Goal: Transaction & Acquisition: Download file/media

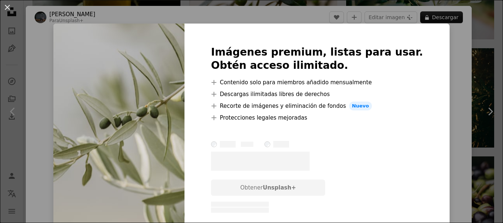
scroll to position [553, 0]
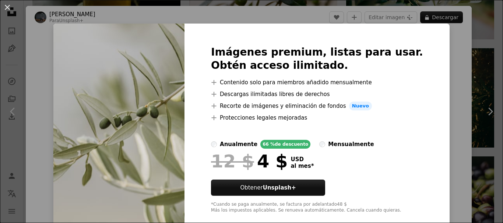
click at [437, 69] on div "An X shape Imágenes premium, listas para usar. Obtén acceso ilimitado. A plus s…" at bounding box center [251, 111] width 503 height 223
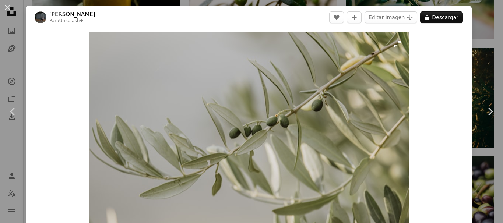
click at [396, 45] on img "Ampliar en esta imagen" at bounding box center [249, 139] width 320 height 214
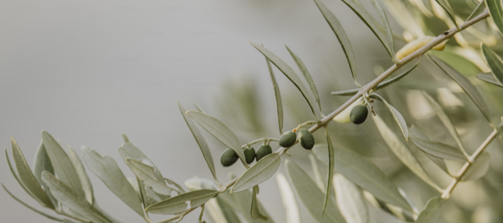
scroll to position [53, 0]
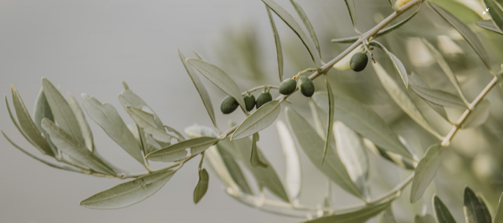
click at [419, 70] on img "Reducir el zoom en esta imagen" at bounding box center [252, 115] width 504 height 336
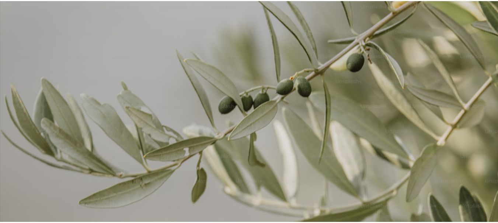
scroll to position [23, 0]
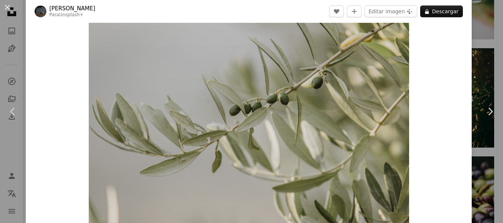
click at [487, 40] on div "An X shape Chevron left Chevron right [PERSON_NAME] Para Unsplash+ A heart A pl…" at bounding box center [251, 111] width 503 height 223
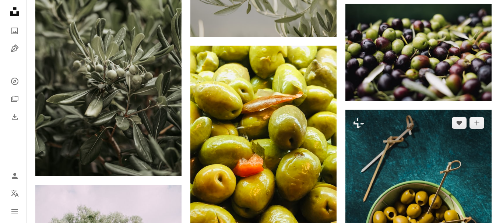
scroll to position [737, 0]
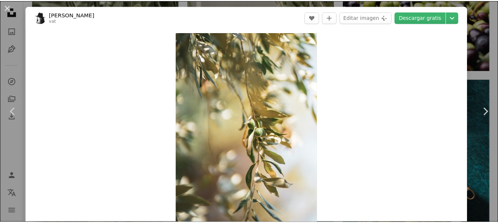
scroll to position [37, 0]
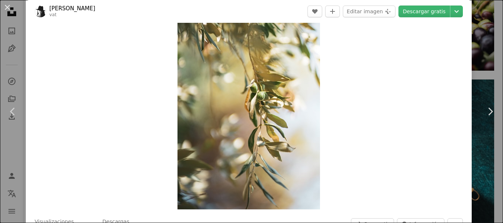
click at [478, 76] on div "An X shape Chevron left Chevron right [PERSON_NAME] vat A heart A plus sign Edi…" at bounding box center [251, 111] width 503 height 223
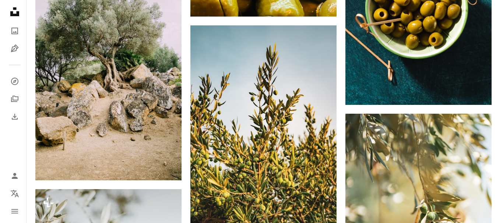
scroll to position [1031, 0]
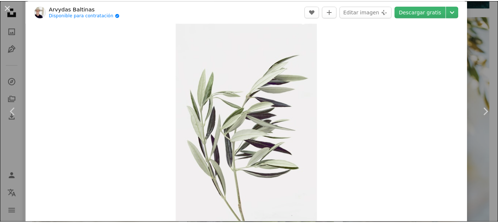
scroll to position [37, 0]
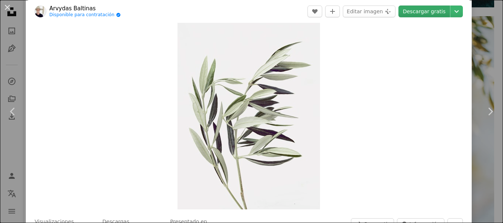
click at [418, 11] on link "Descargar gratis" at bounding box center [425, 12] width 52 height 12
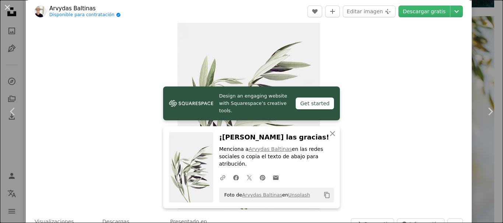
click at [477, 58] on div "An X shape Chevron left Chevron right Arvydas Baltinas Disponible para contrata…" at bounding box center [251, 111] width 503 height 223
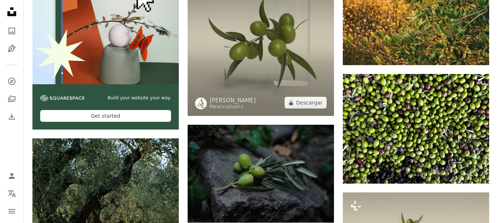
scroll to position [1658, 0]
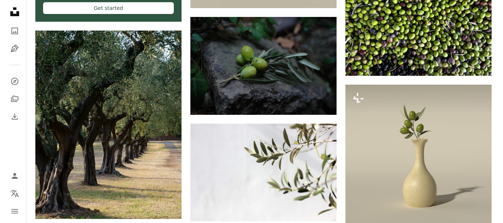
scroll to position [1768, 0]
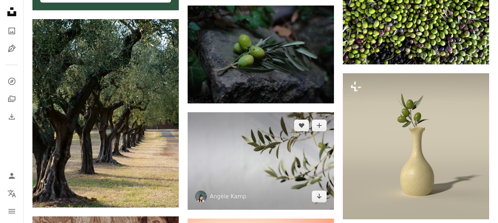
click at [286, 112] on img at bounding box center [261, 160] width 146 height 97
